Goal: Task Accomplishment & Management: Use online tool/utility

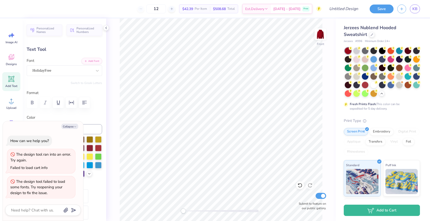
type textarea "x"
type textarea "est 198"
type textarea "x"
type textarea "est 1981"
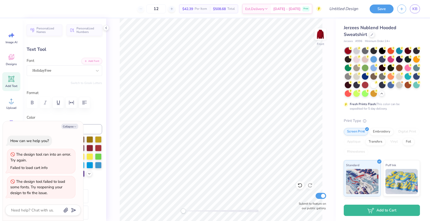
type textarea "x"
type input "0.0"
click at [320, 39] on img at bounding box center [321, 34] width 20 height 20
click at [321, 41] on img at bounding box center [321, 34] width 20 height 20
type textarea "x"
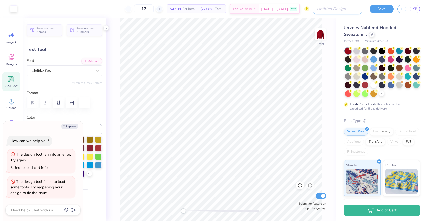
click at [352, 8] on input "Design Title" at bounding box center [337, 9] width 49 height 10
type input "r"
type textarea "x"
type input "re"
type textarea "x"
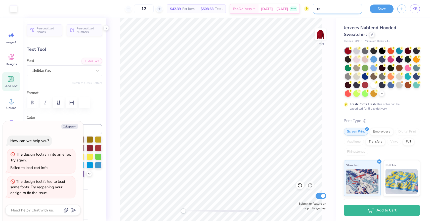
type input "red"
type textarea "x"
type input "red"
type textarea "x"
type input "red s"
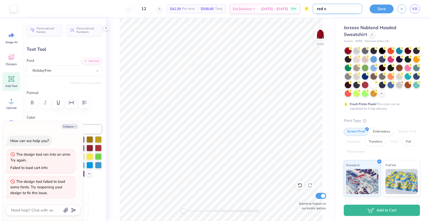
type textarea "x"
type input "red st"
type textarea "x"
type input "red sta"
type textarea "x"
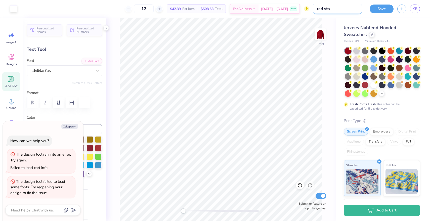
type input "red star"
type textarea "x"
type input "red stars"
type textarea "x"
type input "red stars"
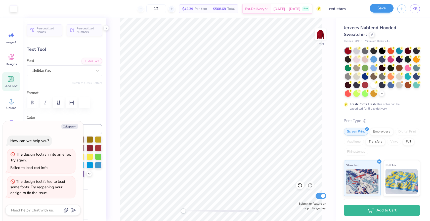
click at [380, 9] on button "Save" at bounding box center [382, 8] width 24 height 9
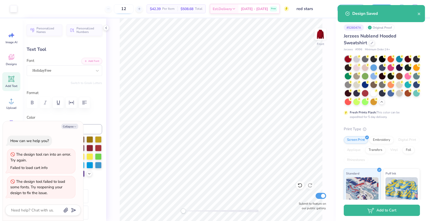
click at [133, 10] on input "12" at bounding box center [124, 8] width 20 height 9
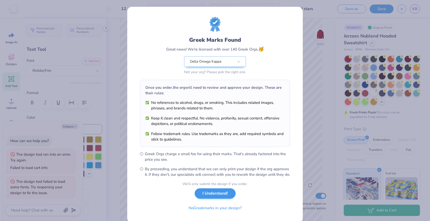
click at [215, 199] on button "I Understand!" at bounding box center [215, 194] width 41 height 10
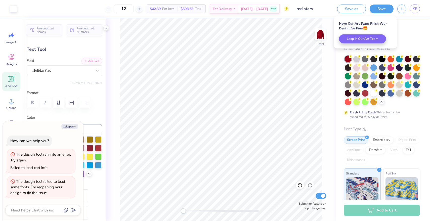
type textarea "x"
type input "1"
type input "50"
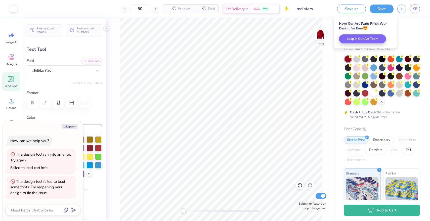
type textarea "x"
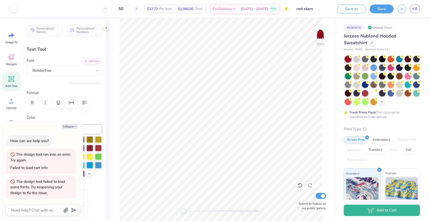
type input "50"
click at [406, 10] on button "button" at bounding box center [402, 8] width 9 height 9
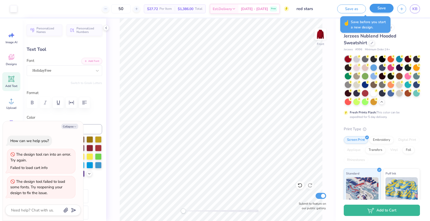
click at [381, 11] on button "Save" at bounding box center [382, 8] width 24 height 9
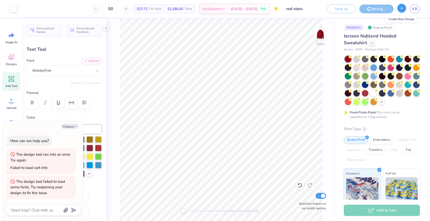
type textarea "x"
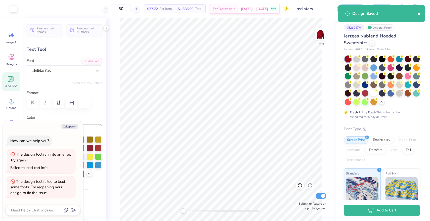
click at [421, 14] on icon "close" at bounding box center [420, 14] width 4 height 4
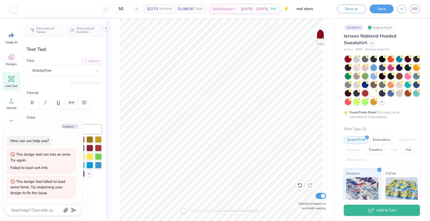
click at [401, 6] on div "Design Saved" at bounding box center [381, 5] width 89 height 2
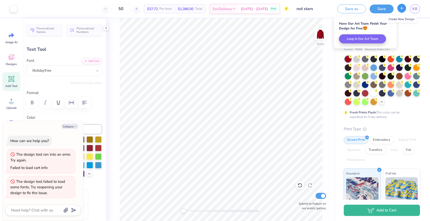
click at [403, 6] on icon "button" at bounding box center [402, 8] width 4 height 4
type textarea "x"
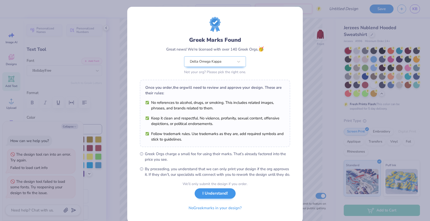
click at [218, 199] on button "I Understand!" at bounding box center [215, 194] width 41 height 10
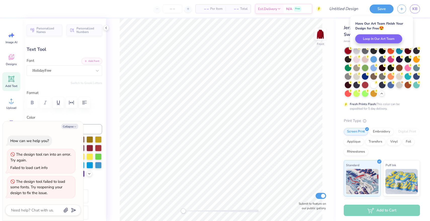
click at [417, 17] on div "Save KB" at bounding box center [398, 9] width 64 height 18
click at [356, 50] on div at bounding box center [357, 50] width 7 height 7
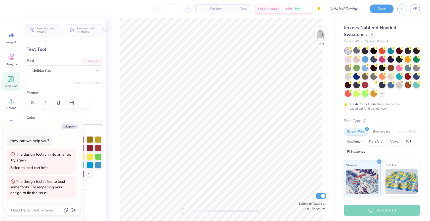
click at [12, 84] on div "Add Text" at bounding box center [11, 81] width 18 height 19
type textarea "x"
type input "6.99"
type input "2.02"
type input "14.74"
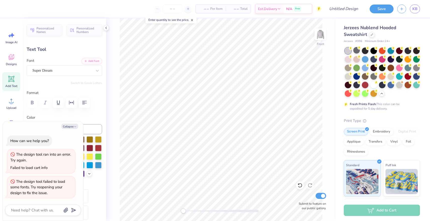
type textarea "x"
type textarea "D"
type textarea "x"
type textarea "DE"
type textarea "x"
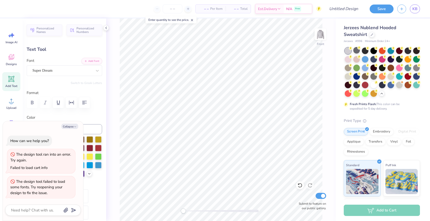
type textarea "DEl"
type textarea "x"
type textarea "DElt"
type textarea "x"
type textarea "DElta"
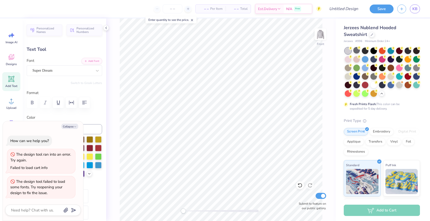
type textarea "x"
type textarea "DElta"
type textarea "x"
type textarea "DElta O"
type textarea "x"
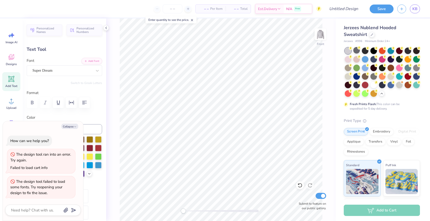
type textarea "DElta Om"
type textarea "x"
type textarea "DElta Ome"
type textarea "x"
type textarea "DElta Omeg"
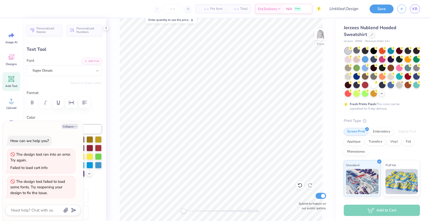
type textarea "x"
type textarea "DElta Omega"
type textarea "x"
type textarea "Dlta Omega"
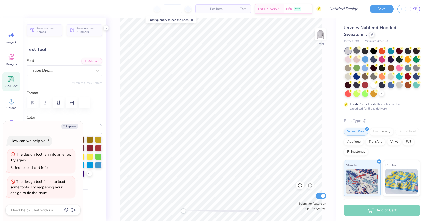
type textarea "x"
type textarea "Delta Omega"
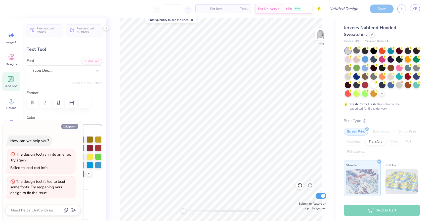
click at [74, 127] on icon "button" at bounding box center [75, 126] width 3 height 3
type textarea "x"
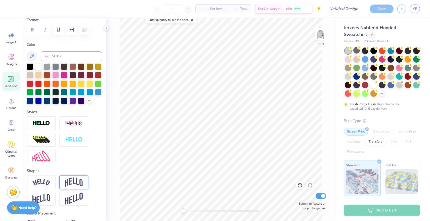
scroll to position [77, 0]
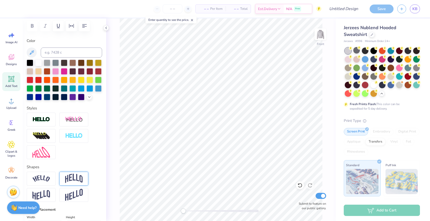
click at [71, 174] on img at bounding box center [74, 179] width 18 height 10
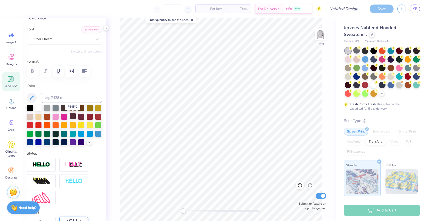
scroll to position [12, 0]
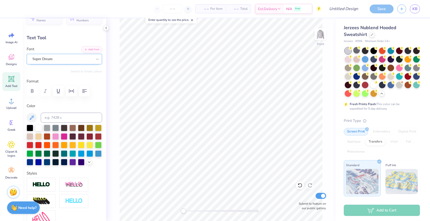
click at [67, 56] on div "Super Dream" at bounding box center [62, 59] width 61 height 8
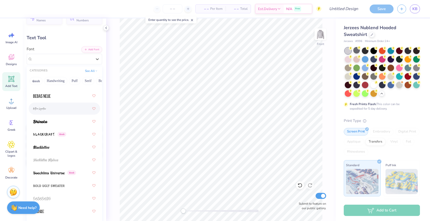
scroll to position [359, 0]
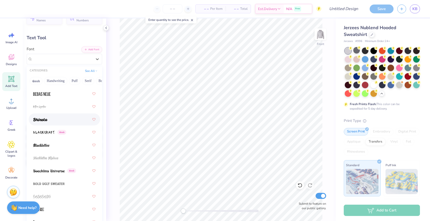
click at [78, 123] on div at bounding box center [64, 119] width 62 height 9
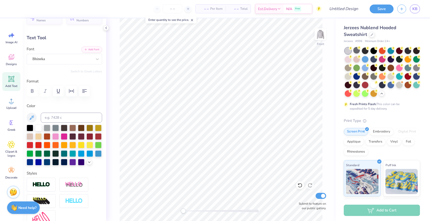
type input "28.4"
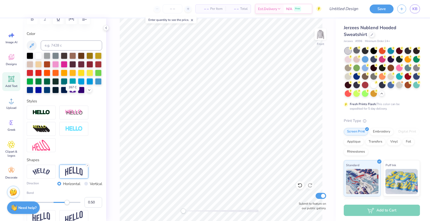
scroll to position [114, 0]
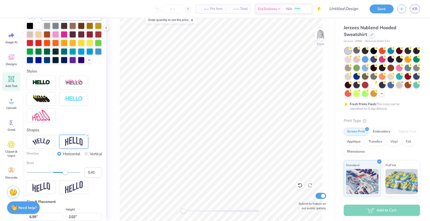
type input "0.40"
click at [64, 173] on div "Accessibility label" at bounding box center [64, 172] width 5 height 5
type input "0.29"
drag, startPoint x: 64, startPoint y: 173, endPoint x: 61, endPoint y: 174, distance: 3.0
click at [61, 174] on div "Accessibility label" at bounding box center [61, 172] width 5 height 5
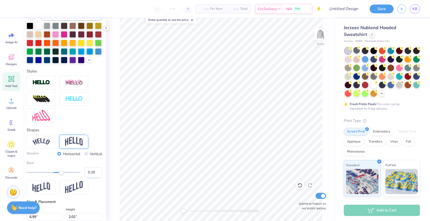
type input "0.0"
type input "11.17"
type input "6.98"
type input "18.60"
type input "0.0"
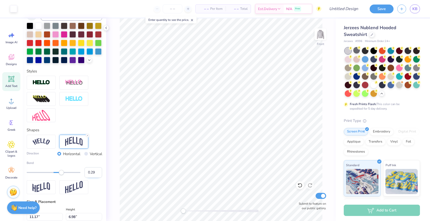
type input "19.52"
type input "28.4"
type input "9.63"
type input "6.02"
type input "18.59"
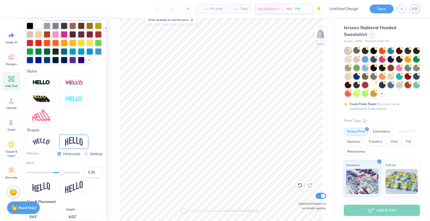
type input "0.0"
type input "20.48"
type input "28.4"
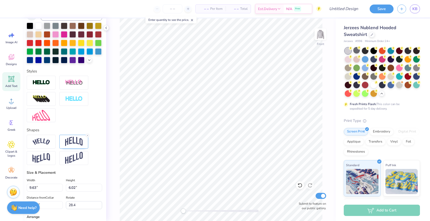
scroll to position [0, 0]
type textarea "Kappa"
type input "0.0"
type input "5.13"
type input "3.67"
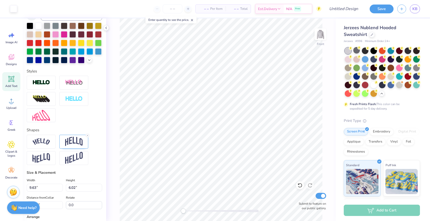
type input "16.62"
type input "0.0"
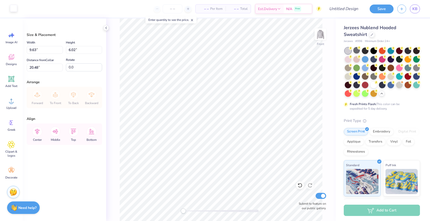
click at [14, 10] on div at bounding box center [13, 8] width 7 height 7
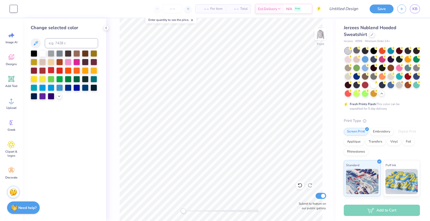
click at [51, 73] on div at bounding box center [51, 70] width 7 height 7
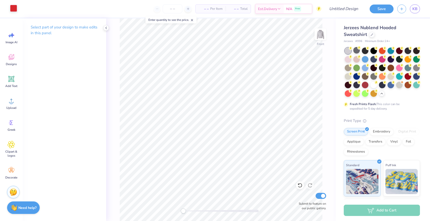
click at [14, 8] on div at bounding box center [13, 8] width 7 height 7
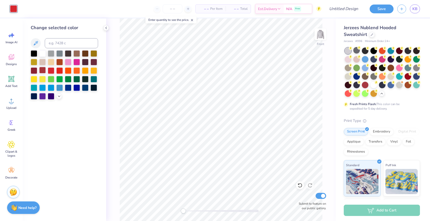
click at [42, 71] on div at bounding box center [42, 70] width 7 height 7
click at [60, 72] on div at bounding box center [59, 70] width 7 height 7
click at [50, 71] on div at bounding box center [51, 70] width 7 height 7
click at [11, 64] on span "Designs" at bounding box center [11, 64] width 11 height 4
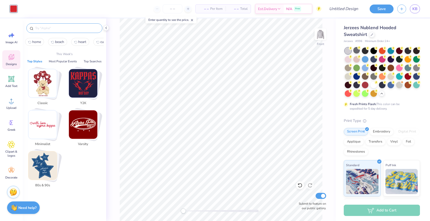
click at [65, 27] on input "text" at bounding box center [67, 28] width 64 height 5
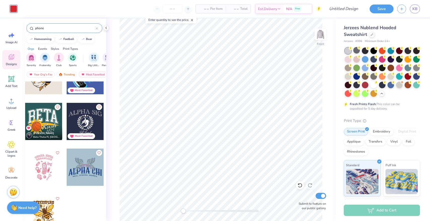
scroll to position [254, 0]
click at [41, 27] on input "phone" at bounding box center [65, 28] width 61 height 5
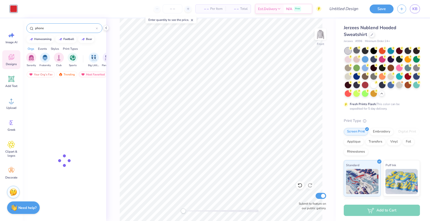
click at [41, 27] on input "phone" at bounding box center [65, 28] width 61 height 5
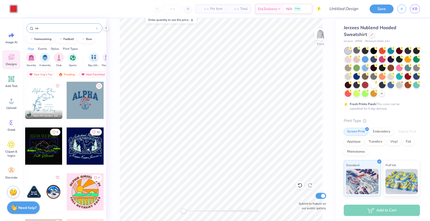
type input "v"
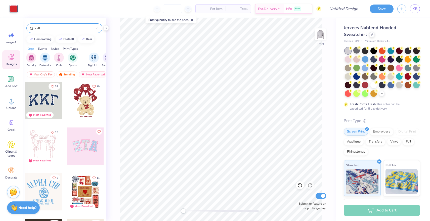
type input "call"
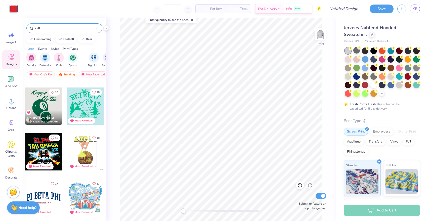
scroll to position [1276, 0]
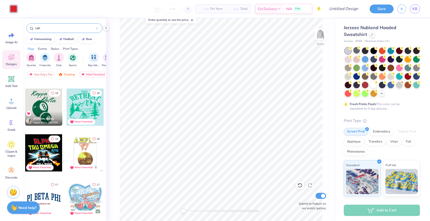
click at [41, 110] on div at bounding box center [43, 107] width 37 height 37
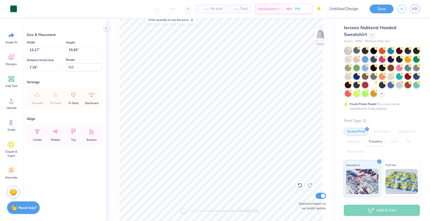
click at [9, 6] on div "Art colors" at bounding box center [8, 9] width 17 height 18
click at [12, 7] on div at bounding box center [13, 8] width 7 height 7
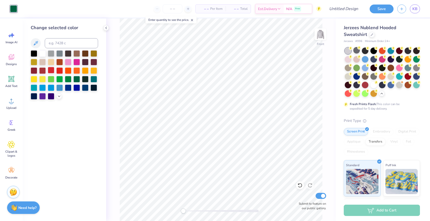
click at [52, 71] on div at bounding box center [51, 70] width 7 height 7
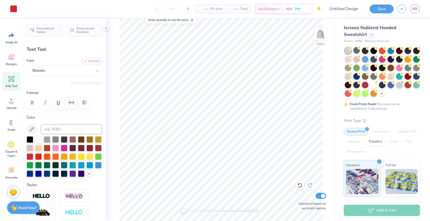
type input "0.0"
type input "9.63"
type input "6.02"
type input "20.48"
type input "0.0"
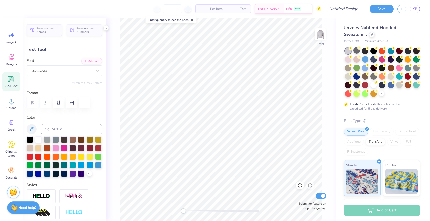
type textarea "Delta Omega"
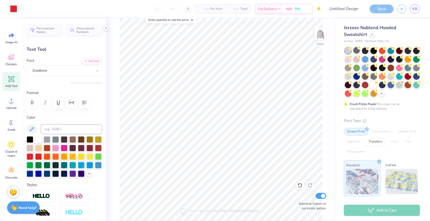
type input "7.47"
type input "2.88"
type input "10.60"
type input "5.7"
type textarea "Kappa"
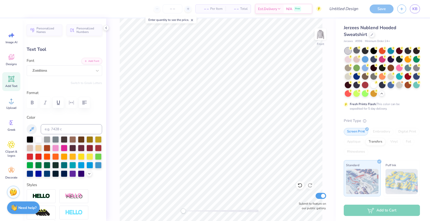
scroll to position [0, 0]
type input "0.0"
type input "15.01"
type input "3.54"
type input "8.61"
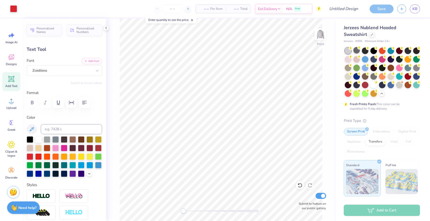
type input "7.35"
type input "3.01"
type input "10.61"
type input "0.0"
type input "15.01"
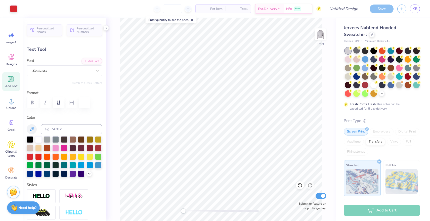
type input "3.54"
type input "8.07"
type textarea "Delta"
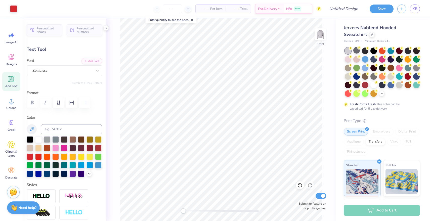
type input "6.53"
type input "2.68"
type input "5.97"
type textarea "Omega"
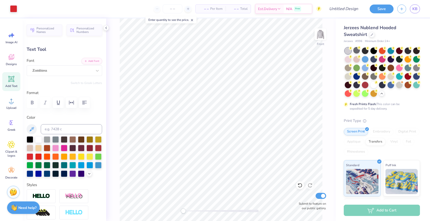
type input "7.20"
type input "3.23"
type input "8.39"
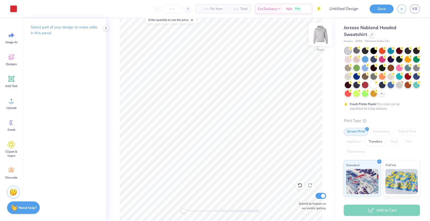
click at [321, 35] on img at bounding box center [321, 34] width 20 height 20
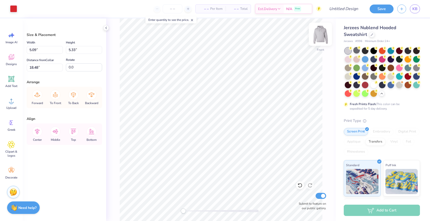
click at [321, 34] on img at bounding box center [321, 34] width 20 height 20
type input "1.62"
type input "1.70"
type input "3.53"
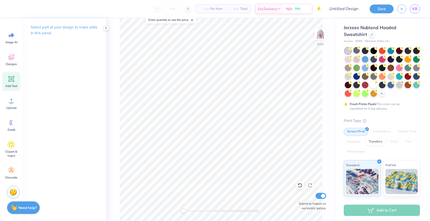
click at [17, 81] on div "Add Text" at bounding box center [11, 81] width 18 height 19
click at [319, 35] on img at bounding box center [321, 34] width 20 height 20
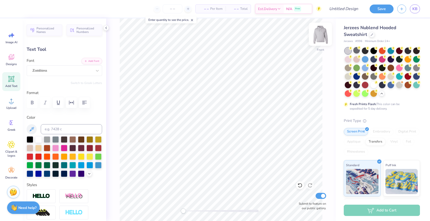
click at [316, 34] on img at bounding box center [321, 34] width 20 height 20
type input "6.43"
type input "2.63"
type input "4.30"
type textarea "Delta Omega Kappa"
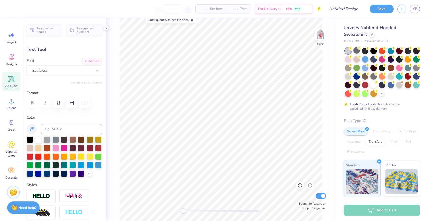
scroll to position [0, 2]
type input "14.66"
type input "2.17"
type input "5.32"
type input "9.40"
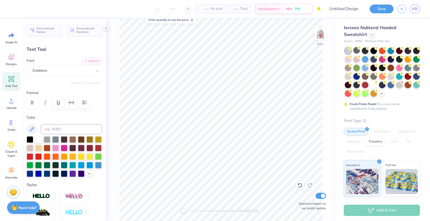
type input "1.39"
type input "3.00"
click at [317, 33] on img at bounding box center [321, 34] width 20 height 20
click at [350, 11] on input "Design Title" at bounding box center [337, 9] width 49 height 10
type input "8 ball"
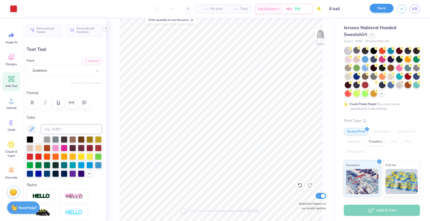
click at [384, 8] on button "Save" at bounding box center [382, 8] width 24 height 9
click at [404, 12] on button "button" at bounding box center [402, 8] width 9 height 9
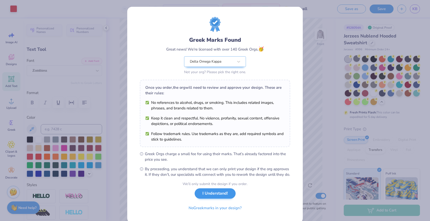
click at [223, 199] on button "I Understand!" at bounding box center [215, 194] width 41 height 10
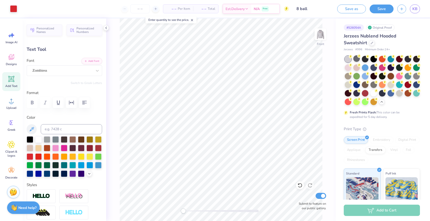
drag, startPoint x: 364, startPoint y: 52, endPoint x: 372, endPoint y: 35, distance: 19.1
click at [364, 52] on div "Jerzees Nublend Hooded Sweatshirt Jerzees # 996 Minimum Order: 24 + Fresh Print…" at bounding box center [382, 158] width 76 height 250
click at [399, 8] on button "button" at bounding box center [402, 9] width 9 height 9
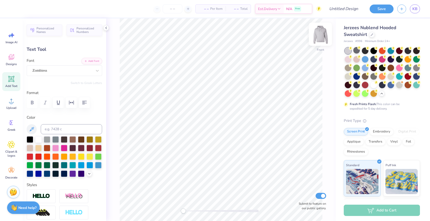
click at [322, 41] on div "Front" at bounding box center [321, 37] width 12 height 18
click at [13, 84] on div "Add Text" at bounding box center [11, 81] width 18 height 19
type input "6.88"
type input "1.99"
type input "7.00"
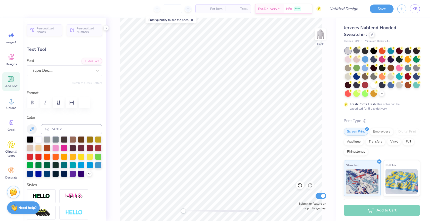
type textarea "Delta"
type input "6.91"
type input "2.00"
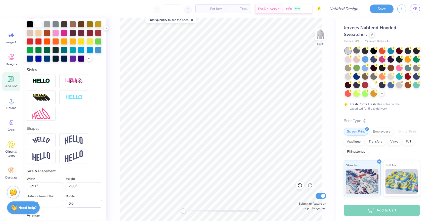
scroll to position [121, 0]
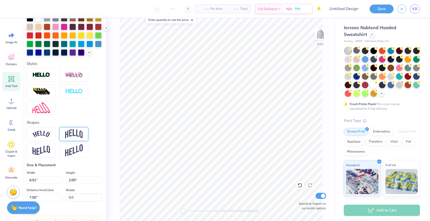
type textarea "Delta Omega"
click at [73, 135] on img at bounding box center [74, 134] width 18 height 10
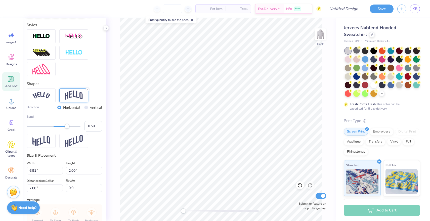
scroll to position [175, 0]
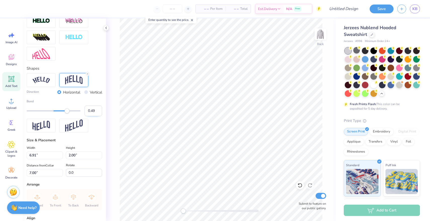
click at [97, 113] on input "0.49" at bounding box center [94, 111] width 18 height 11
click at [97, 113] on input "0.48" at bounding box center [94, 111] width 18 height 11
click at [97, 113] on input "0.47" at bounding box center [94, 111] width 18 height 11
click at [97, 113] on input "0.46" at bounding box center [94, 111] width 18 height 11
click at [98, 112] on input "0.45" at bounding box center [94, 111] width 18 height 11
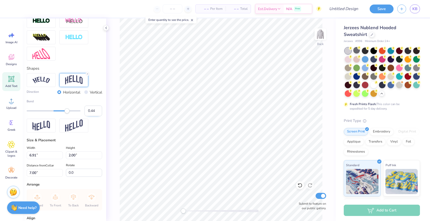
click at [98, 112] on input "0.44" at bounding box center [94, 111] width 18 height 11
click at [98, 112] on input "0.43" at bounding box center [94, 111] width 18 height 11
click at [98, 112] on input "0.42" at bounding box center [94, 111] width 18 height 11
click at [98, 112] on input "0.41" at bounding box center [94, 111] width 18 height 11
type input "0.4"
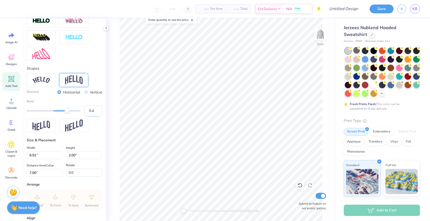
click at [98, 112] on input "0.4" at bounding box center [94, 111] width 18 height 11
type input "14.66"
type input "4.06"
type input "5.97"
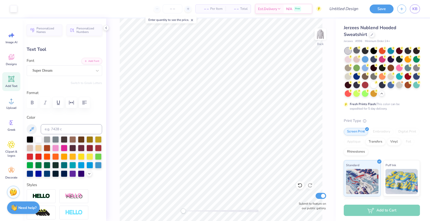
scroll to position [0, 0]
click at [13, 82] on icon at bounding box center [12, 79] width 8 height 8
type input "6.88"
type input "1.99"
type input "7.00"
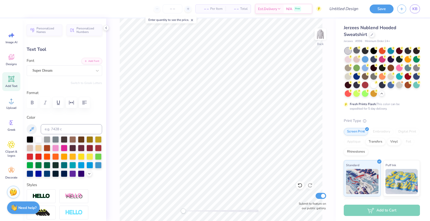
type textarea "Kappa"
type input "7.65"
type input "2.63"
type input "6.68"
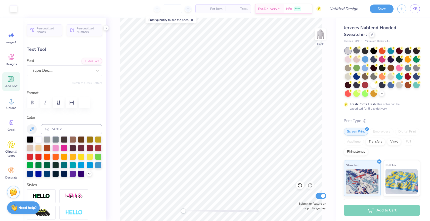
type input "14.66"
type input "4.06"
type input "5.97"
type input "7.65"
type input "2.63"
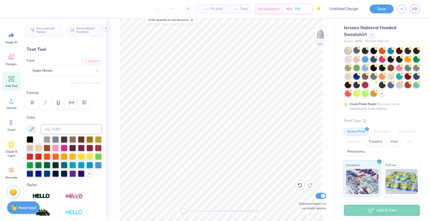
type input "8.00"
click at [63, 72] on div "Super Dream" at bounding box center [62, 71] width 61 height 8
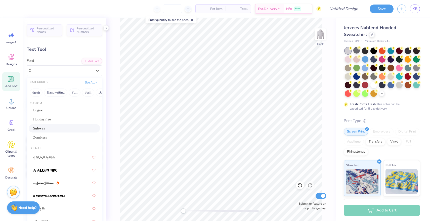
click at [59, 129] on div "Subway" at bounding box center [64, 128] width 62 height 5
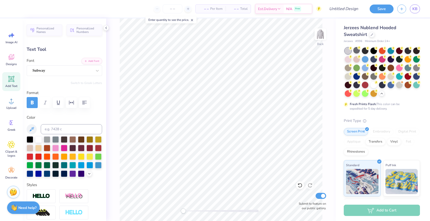
type input "14.66"
type input "4.06"
type input "5.77"
click at [82, 72] on div "Super Dream" at bounding box center [62, 71] width 61 height 8
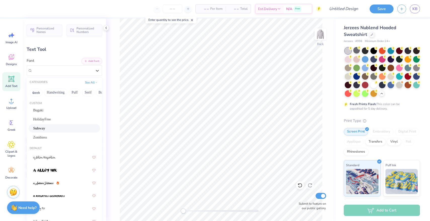
click at [55, 130] on div "Subway" at bounding box center [64, 128] width 62 height 5
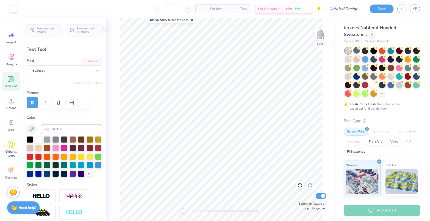
type input "9.67"
type input "2.48"
type input "8.08"
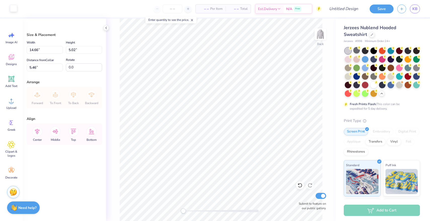
click at [15, 8] on div at bounding box center [13, 8] width 7 height 7
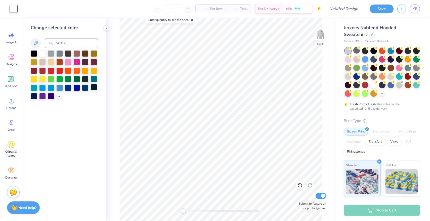
click at [94, 89] on div at bounding box center [94, 87] width 7 height 7
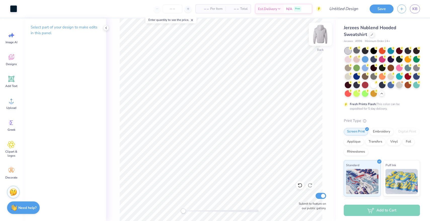
click at [316, 37] on img at bounding box center [321, 34] width 20 height 20
click at [320, 40] on img at bounding box center [321, 34] width 20 height 20
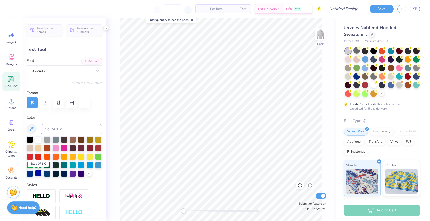
click at [39, 173] on div at bounding box center [38, 173] width 7 height 7
click at [64, 173] on div at bounding box center [64, 173] width 7 height 7
type input "5.30"
type input "1.40"
type input "3.00"
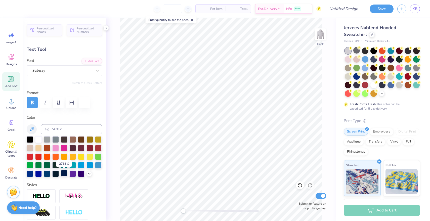
click at [64, 174] on div at bounding box center [64, 173] width 7 height 7
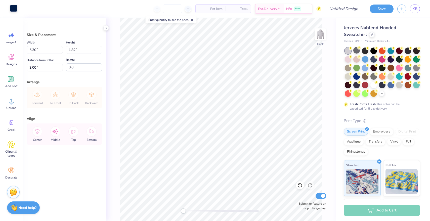
click at [15, 6] on div at bounding box center [13, 8] width 7 height 7
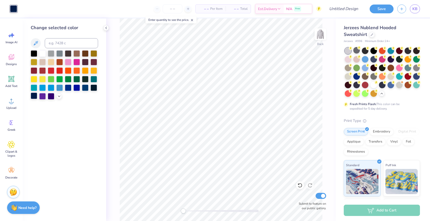
click at [33, 98] on div at bounding box center [34, 96] width 7 height 7
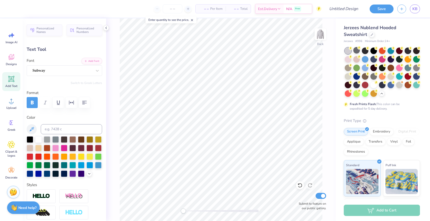
type input "2.95"
type input "0.76"
type input "4.02"
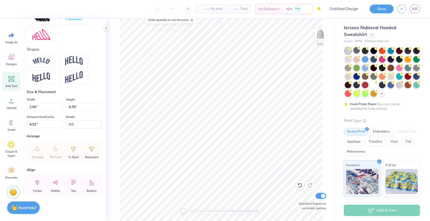
scroll to position [195, 0]
type input "5.30"
type input "1.39"
type input "3.00"
click at [76, 63] on img at bounding box center [74, 61] width 18 height 10
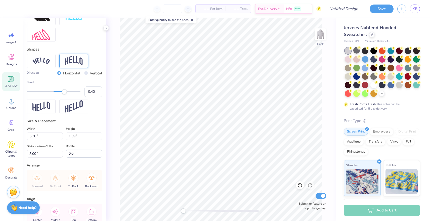
type input "2.95"
type input "0.76"
type input "4.02"
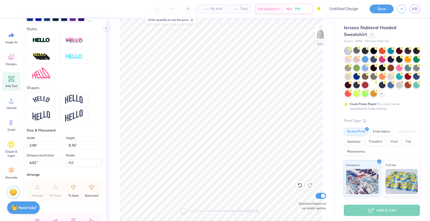
scroll to position [150, 0]
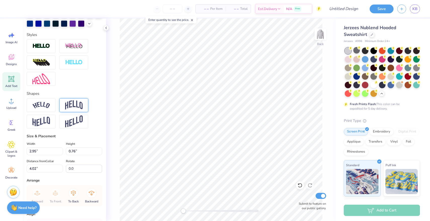
click at [75, 106] on img at bounding box center [74, 105] width 18 height 10
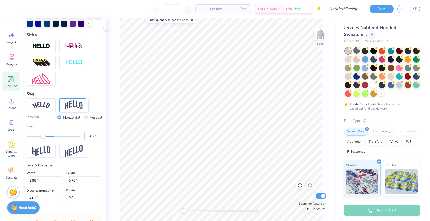
type input "-0.40"
drag, startPoint x: 67, startPoint y: 136, endPoint x: 43, endPoint y: 139, distance: 24.5
click at [43, 139] on div "Accessibility label" at bounding box center [42, 136] width 5 height 5
type input "1.22"
type input "3.78"
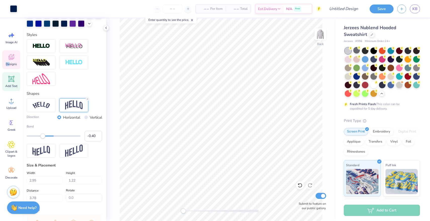
click at [10, 62] on div "Designs" at bounding box center [11, 59] width 18 height 19
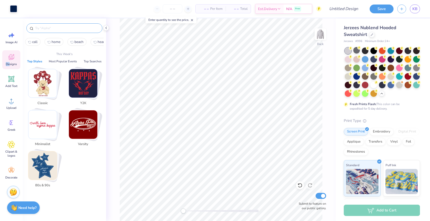
click at [56, 27] on input "text" at bounding box center [67, 28] width 64 height 5
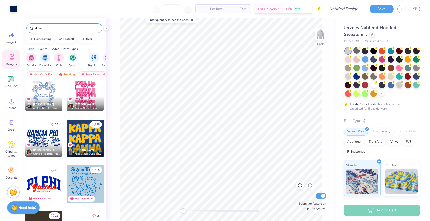
scroll to position [192, 0]
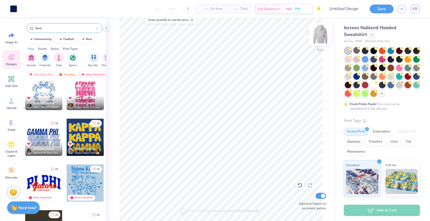
type input "dove"
click at [320, 33] on img at bounding box center [321, 34] width 20 height 20
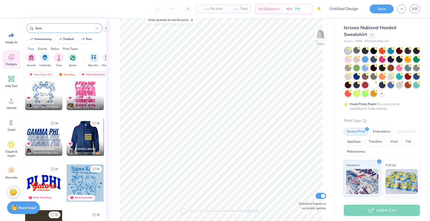
click at [91, 131] on div at bounding box center [84, 137] width 37 height 37
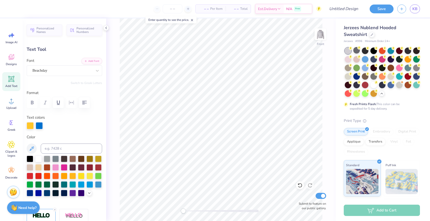
type input "1.95"
type input "12.74"
type textarea "D"
type input "1.94"
type input "12.65"
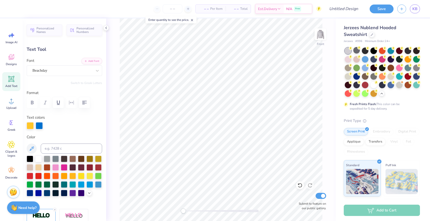
type textarea "E"
type input "12.64"
type textarea "L"
type input "12.67"
type textarea "T"
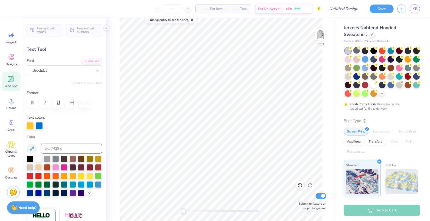
type input "12.61"
type input "1.95"
type input "14.91"
type textarea "O"
type input "1.94"
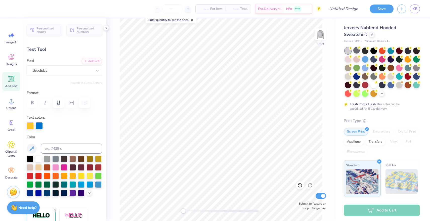
type input "14.82"
type textarea "M"
type input "14.81"
type textarea "E"
click at [22, 9] on div at bounding box center [22, 8] width 7 height 7
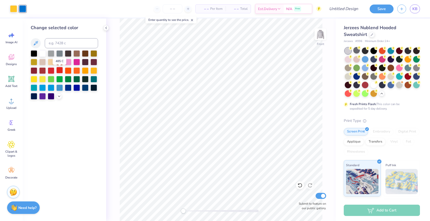
click at [58, 70] on div at bounding box center [59, 70] width 7 height 7
click at [42, 55] on div at bounding box center [42, 53] width 7 height 7
click at [13, 8] on div at bounding box center [13, 8] width 7 height 7
click at [61, 71] on div at bounding box center [59, 70] width 7 height 7
click at [41, 53] on div at bounding box center [42, 53] width 7 height 7
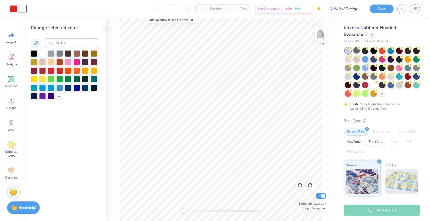
click at [52, 61] on div at bounding box center [51, 61] width 7 height 7
click at [14, 10] on div at bounding box center [13, 8] width 7 height 7
click at [60, 71] on div at bounding box center [59, 70] width 7 height 7
click at [41, 56] on div at bounding box center [42, 53] width 7 height 7
click at [23, 8] on div at bounding box center [22, 8] width 7 height 7
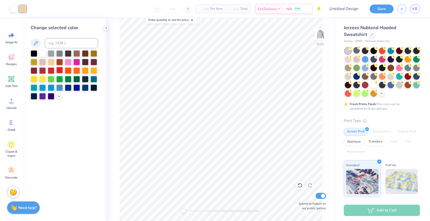
click at [59, 71] on div at bounding box center [59, 70] width 7 height 7
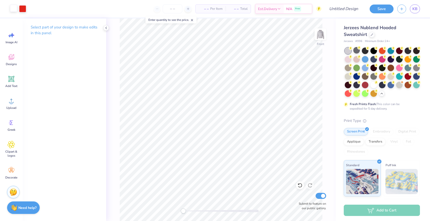
click at [12, 7] on div at bounding box center [13, 8] width 7 height 7
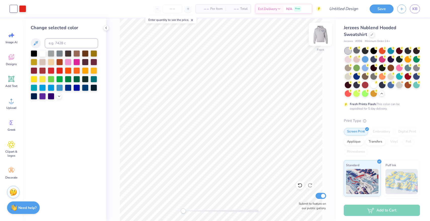
click at [322, 37] on img at bounding box center [321, 34] width 20 height 20
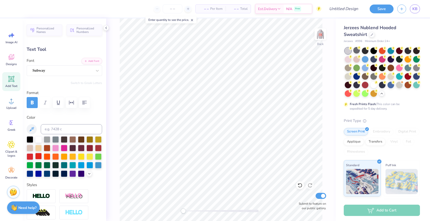
click at [39, 156] on div at bounding box center [38, 156] width 7 height 7
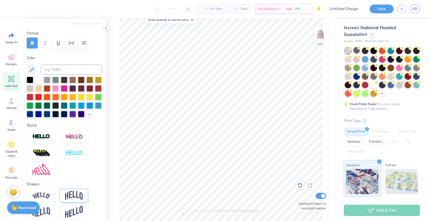
scroll to position [63, 0]
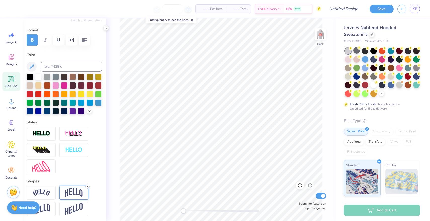
click at [87, 186] on icon at bounding box center [87, 186] width 3 height 3
click at [41, 93] on div at bounding box center [38, 93] width 7 height 7
click at [89, 186] on icon at bounding box center [87, 186] width 3 height 3
drag, startPoint x: 307, startPoint y: 3, endPoint x: 325, endPoint y: 58, distance: 58.2
click at [325, 58] on div "Back Submit to feature on our public gallery." at bounding box center [221, 119] width 230 height 203
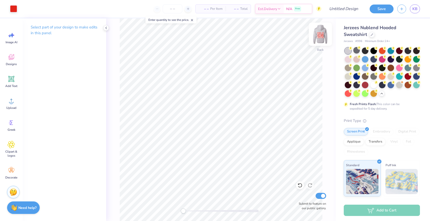
click at [322, 38] on img at bounding box center [321, 34] width 20 height 20
click at [322, 38] on img at bounding box center [321, 34] width 10 height 10
click at [347, 6] on input "Design Title" at bounding box center [337, 9] width 49 height 10
click at [378, 11] on button "Save" at bounding box center [382, 8] width 24 height 9
click at [403, 7] on icon "button" at bounding box center [402, 8] width 4 height 4
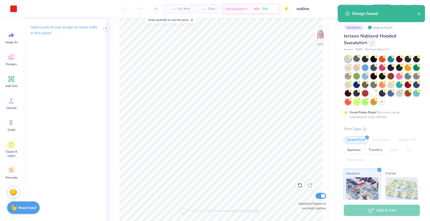
click at [372, 44] on div at bounding box center [373, 43] width 6 height 6
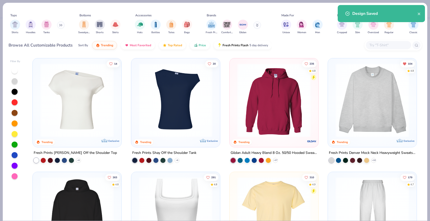
click at [258, 27] on icon at bounding box center [257, 25] width 3 height 3
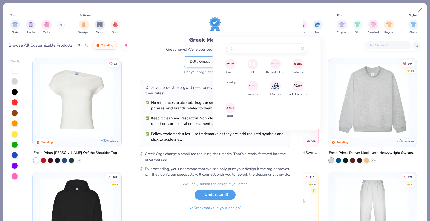
click at [227, 65] on img at bounding box center [230, 64] width 9 height 9
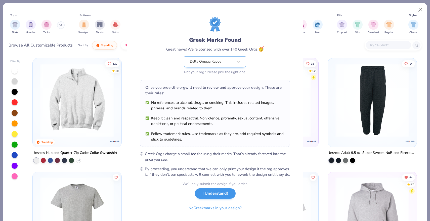
click at [214, 199] on button "I Understand!" at bounding box center [215, 194] width 41 height 10
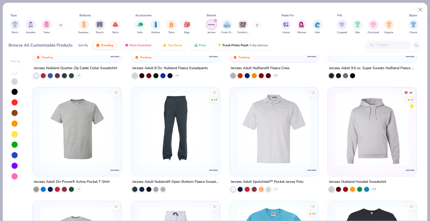
scroll to position [85, 0]
click at [354, 137] on img at bounding box center [372, 129] width 79 height 74
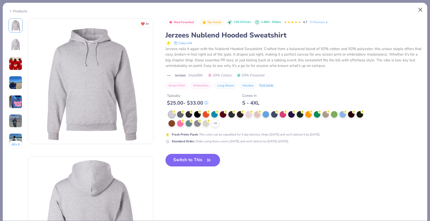
click at [420, 11] on button "Close" at bounding box center [421, 10] width 10 height 10
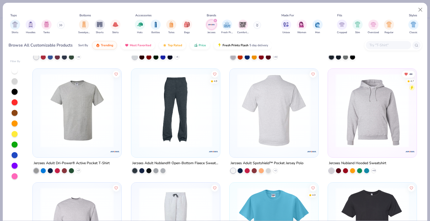
scroll to position [82, 0]
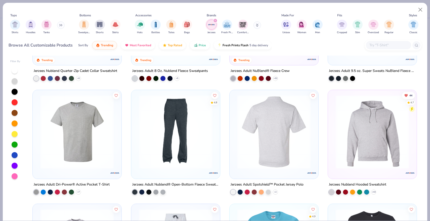
click at [177, 157] on img at bounding box center [175, 132] width 79 height 74
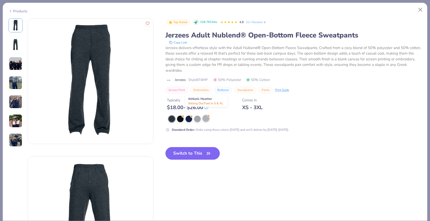
click at [206, 115] on div at bounding box center [206, 118] width 7 height 7
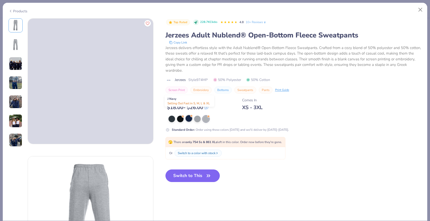
click at [188, 115] on div at bounding box center [189, 118] width 7 height 7
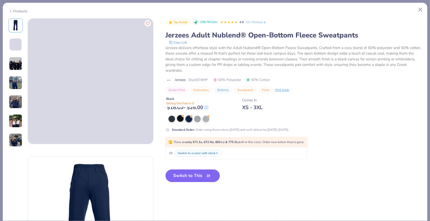
click at [181, 115] on div at bounding box center [180, 118] width 7 height 7
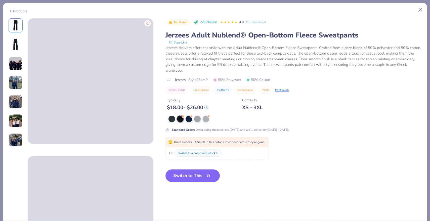
click at [14, 64] on img at bounding box center [16, 64] width 14 height 14
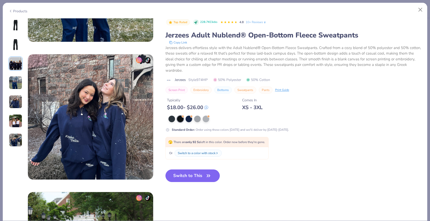
scroll to position [517, 0]
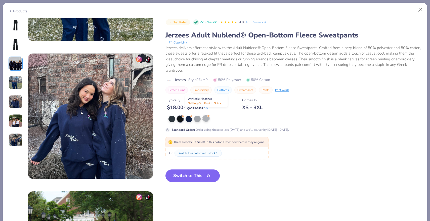
click at [207, 115] on div at bounding box center [206, 118] width 7 height 7
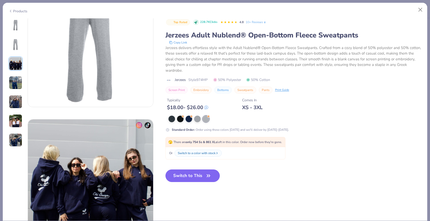
scroll to position [216, 0]
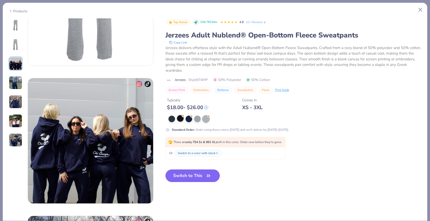
click at [179, 115] on div at bounding box center [180, 118] width 7 height 7
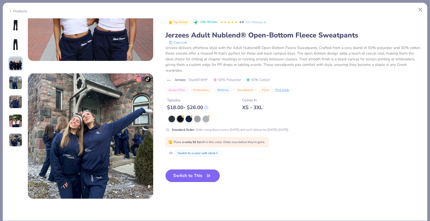
scroll to position [774, 0]
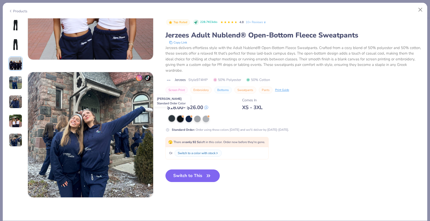
click at [172, 115] on div at bounding box center [172, 118] width 7 height 7
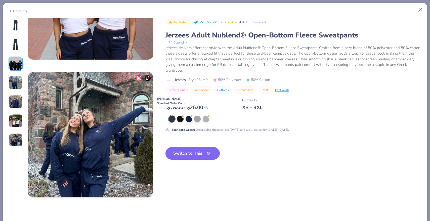
scroll to position [783, 0]
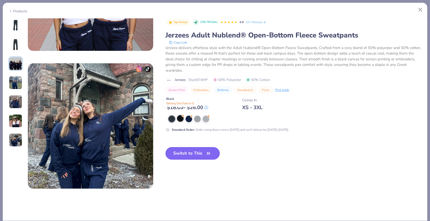
click at [182, 115] on div at bounding box center [180, 118] width 7 height 7
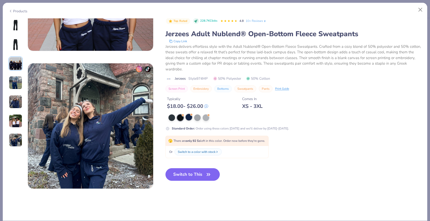
click at [191, 115] on div at bounding box center [189, 117] width 7 height 7
click at [207, 114] on div at bounding box center [206, 117] width 7 height 7
click at [419, 10] on button "Close" at bounding box center [421, 10] width 10 height 10
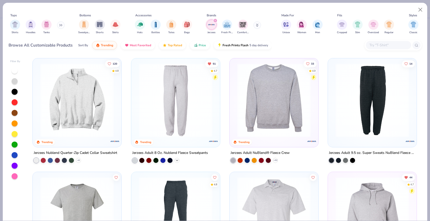
click at [178, 159] on icon at bounding box center [177, 161] width 4 height 4
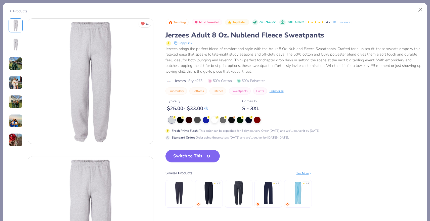
click at [14, 64] on img at bounding box center [16, 64] width 14 height 14
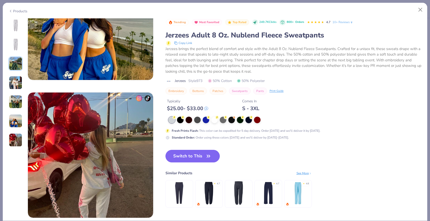
scroll to position [768, 0]
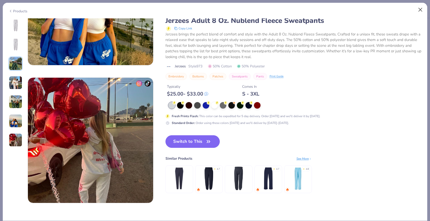
click at [422, 11] on button "Close" at bounding box center [421, 10] width 10 height 10
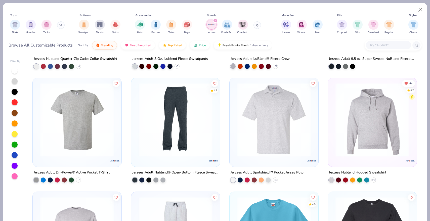
scroll to position [96, 0]
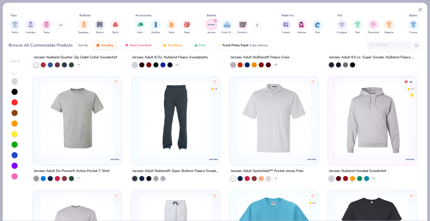
click at [376, 177] on icon at bounding box center [374, 179] width 4 height 4
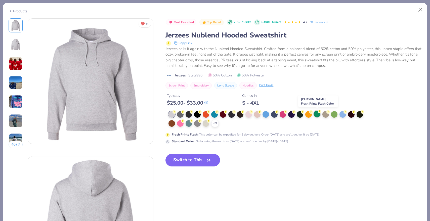
click at [320, 113] on circle at bounding box center [320, 112] width 4 height 4
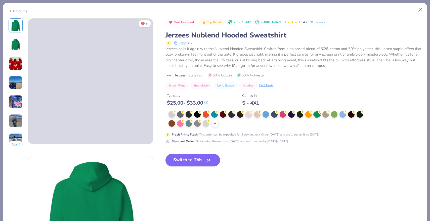
click at [212, 122] on div "+ 21" at bounding box center [215, 124] width 8 height 8
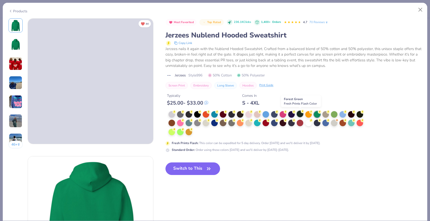
click at [301, 114] on div at bounding box center [300, 114] width 7 height 7
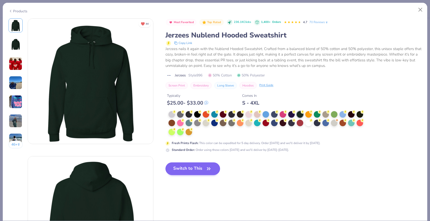
click at [195, 171] on button "Switch to This" at bounding box center [193, 169] width 55 height 13
click at [192, 168] on button "Switch to This" at bounding box center [193, 169] width 55 height 13
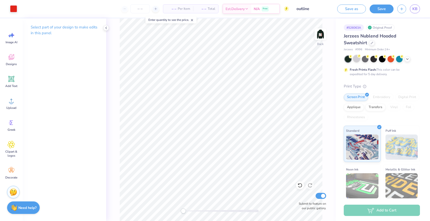
click at [357, 59] on div at bounding box center [357, 58] width 7 height 7
click at [320, 34] on img at bounding box center [321, 34] width 20 height 20
click at [322, 37] on img at bounding box center [321, 34] width 20 height 20
click at [386, 10] on button "Save" at bounding box center [382, 8] width 24 height 9
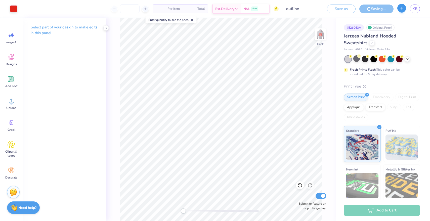
click at [402, 8] on line "button" at bounding box center [402, 8] width 3 height 0
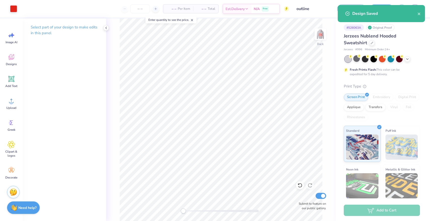
click at [419, 16] on button "close" at bounding box center [420, 14] width 4 height 6
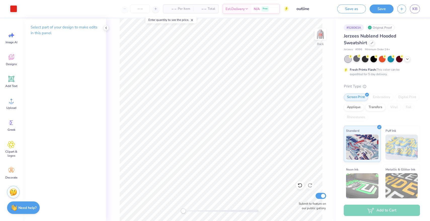
click at [399, 6] on div "Design Saved" at bounding box center [381, 5] width 89 height 2
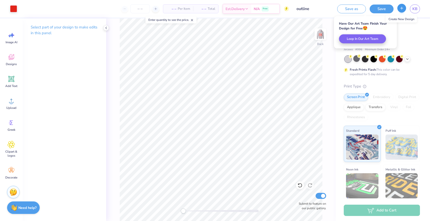
click at [404, 8] on icon "button" at bounding box center [402, 8] width 4 height 4
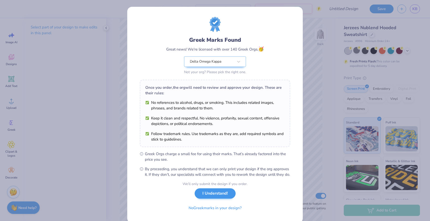
click at [223, 198] on button "I Understand!" at bounding box center [215, 194] width 41 height 10
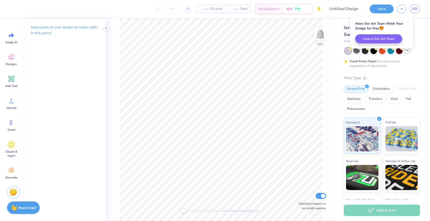
click at [406, 52] on icon at bounding box center [408, 50] width 4 height 4
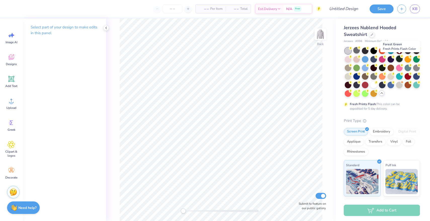
click at [401, 59] on div at bounding box center [399, 59] width 7 height 7
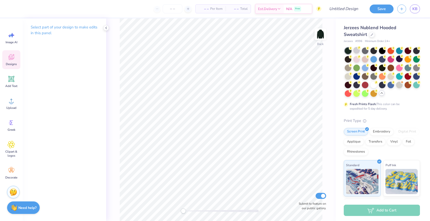
click at [13, 61] on icon at bounding box center [12, 57] width 8 height 8
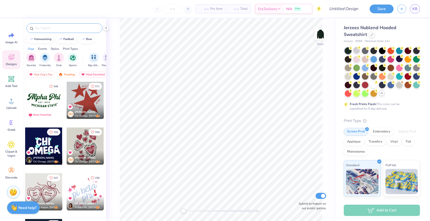
click at [60, 30] on input "text" at bounding box center [67, 28] width 64 height 5
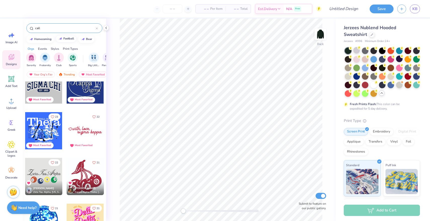
scroll to position [932, 0]
click at [64, 29] on input "call" at bounding box center [65, 28] width 61 height 5
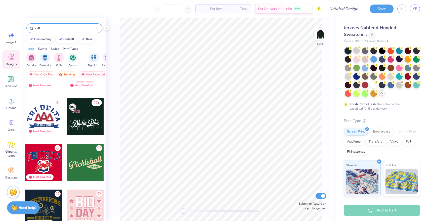
scroll to position [2089, 0]
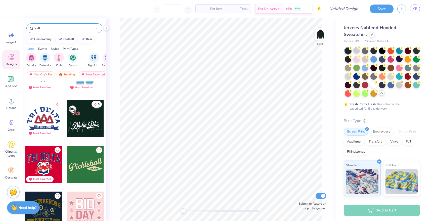
click at [98, 102] on button "5" at bounding box center [97, 104] width 10 height 7
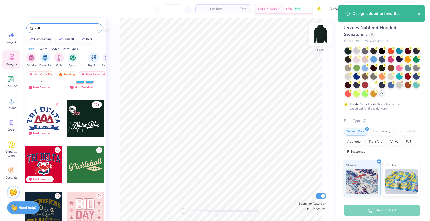
click at [320, 31] on img at bounding box center [321, 34] width 20 height 20
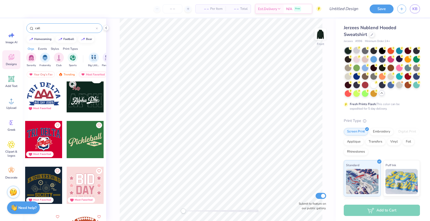
scroll to position [2113, 0]
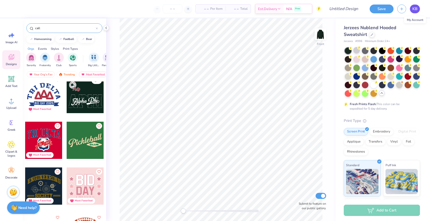
click at [414, 7] on link "KB" at bounding box center [415, 9] width 10 height 9
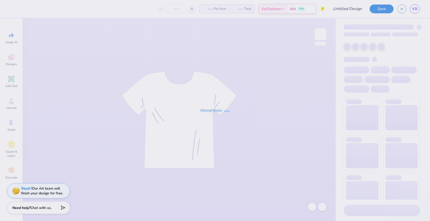
type input "life got better when I met you"
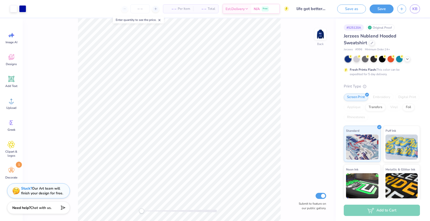
click at [324, 34] on img at bounding box center [321, 34] width 10 height 10
click at [416, 11] on link "KB" at bounding box center [415, 9] width 10 height 9
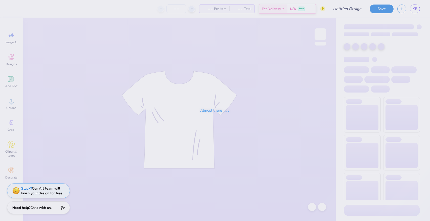
type input "red stars"
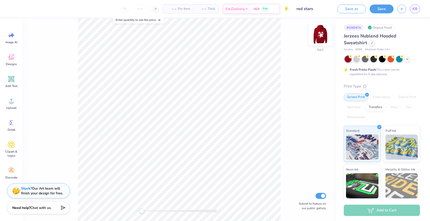
click at [323, 33] on img at bounding box center [321, 34] width 20 height 20
click at [415, 8] on span "KB" at bounding box center [415, 9] width 5 height 6
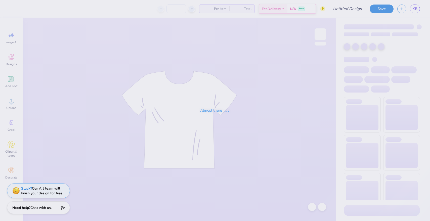
type input "24"
type input "[PERSON_NAME] : [US_STATE][GEOGRAPHIC_DATA]: [GEOGRAPHIC_DATA]"
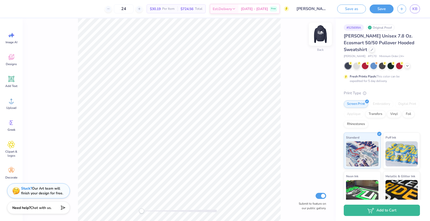
click at [320, 34] on img at bounding box center [321, 34] width 20 height 20
click at [416, 9] on span "KB" at bounding box center [415, 9] width 5 height 6
